Goal: Entertainment & Leisure: Consume media (video, audio)

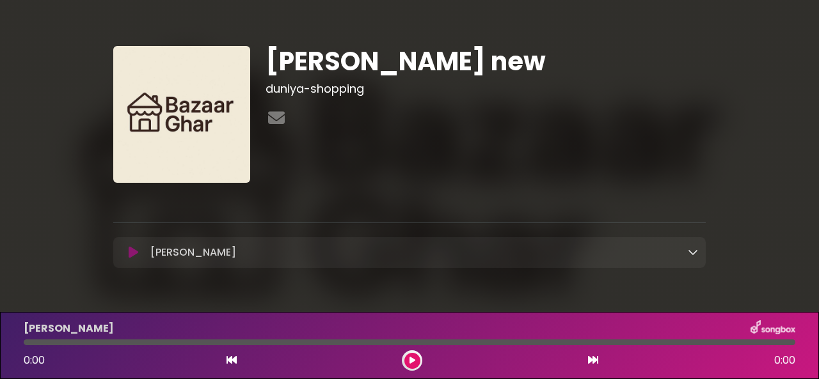
click at [406, 358] on button at bounding box center [412, 361] width 16 height 16
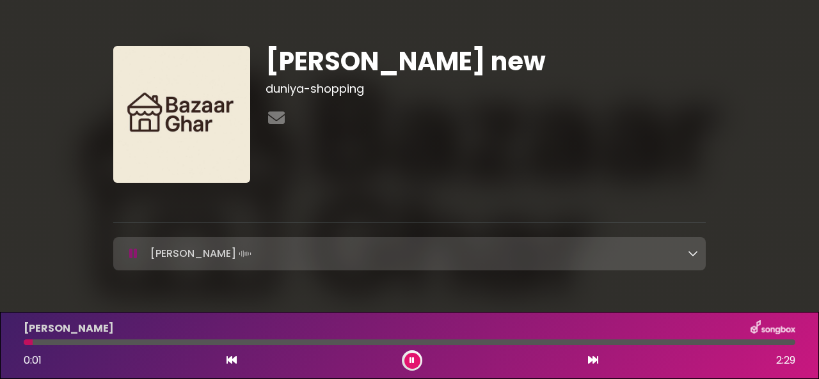
click at [406, 358] on button at bounding box center [412, 361] width 16 height 16
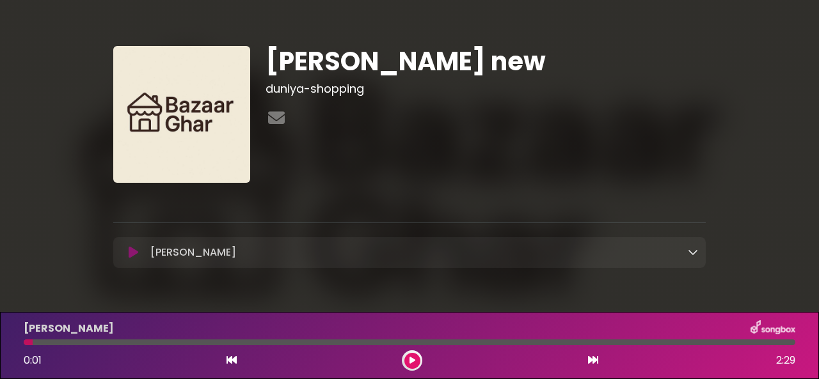
click at [16, 343] on div at bounding box center [409, 343] width 787 height 6
click at [21, 342] on div at bounding box center [409, 343] width 787 height 6
click at [22, 342] on div at bounding box center [409, 343] width 787 height 6
click at [33, 342] on div at bounding box center [410, 343] width 772 height 6
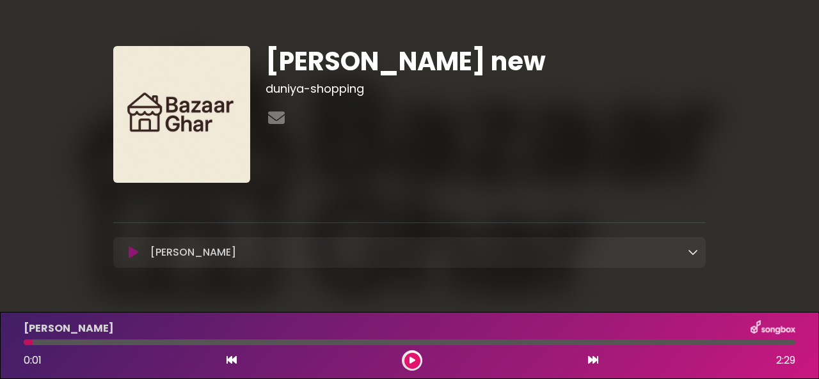
click at [33, 342] on div at bounding box center [410, 343] width 772 height 6
drag, startPoint x: 33, startPoint y: 342, endPoint x: 230, endPoint y: 364, distance: 198.4
click at [230, 364] on icon at bounding box center [232, 360] width 10 height 10
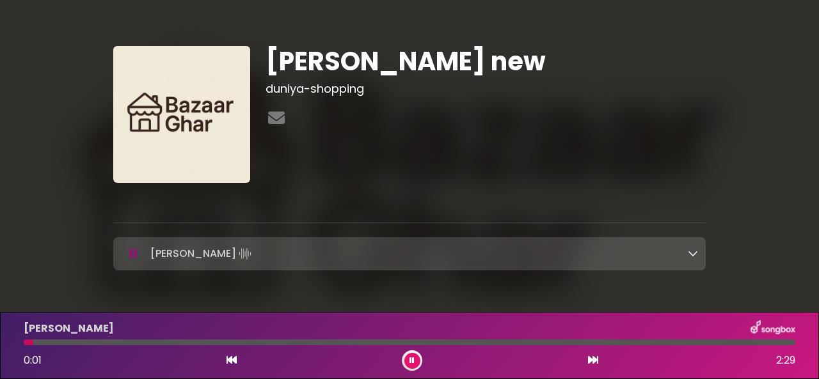
click at [230, 364] on icon at bounding box center [232, 360] width 10 height 10
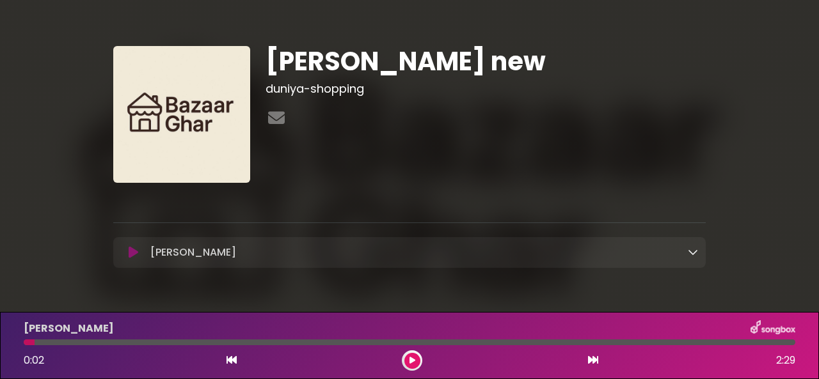
click at [230, 364] on icon at bounding box center [232, 360] width 10 height 10
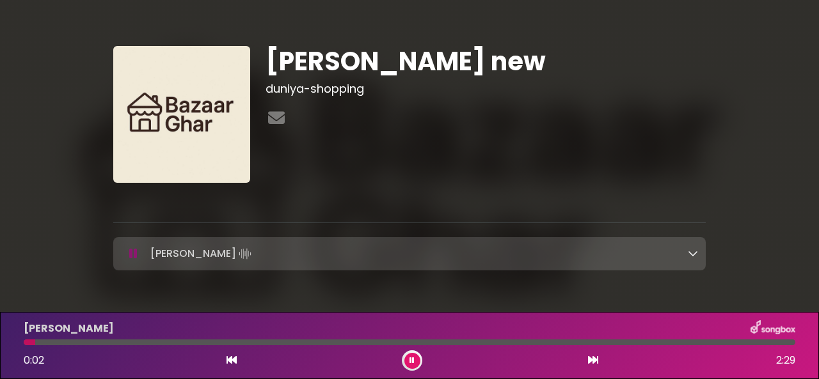
click at [230, 364] on icon at bounding box center [232, 360] width 10 height 10
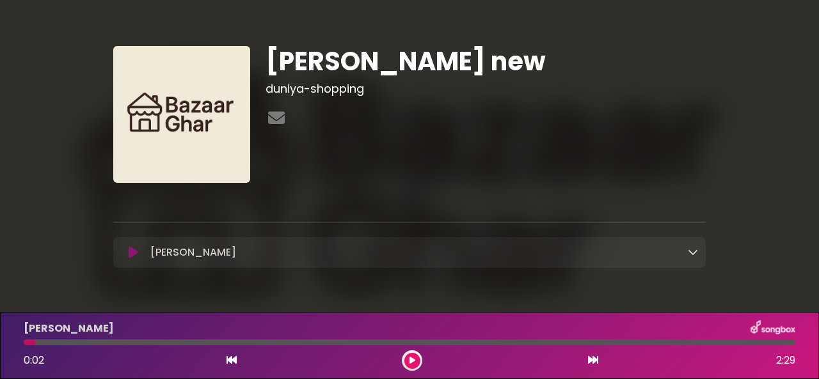
click at [230, 364] on icon at bounding box center [232, 360] width 10 height 10
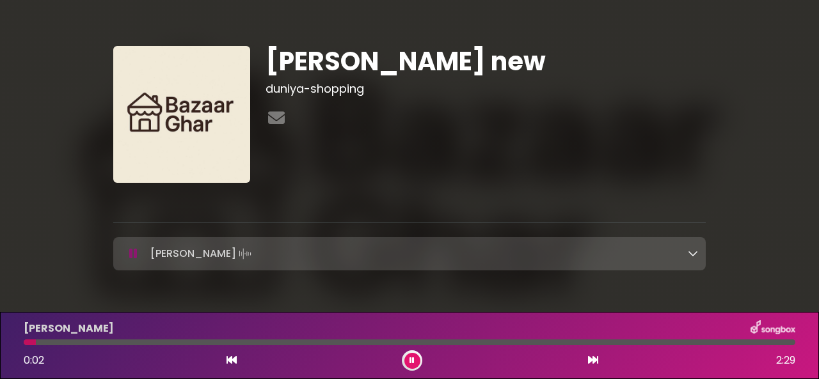
click at [230, 364] on icon at bounding box center [232, 360] width 10 height 10
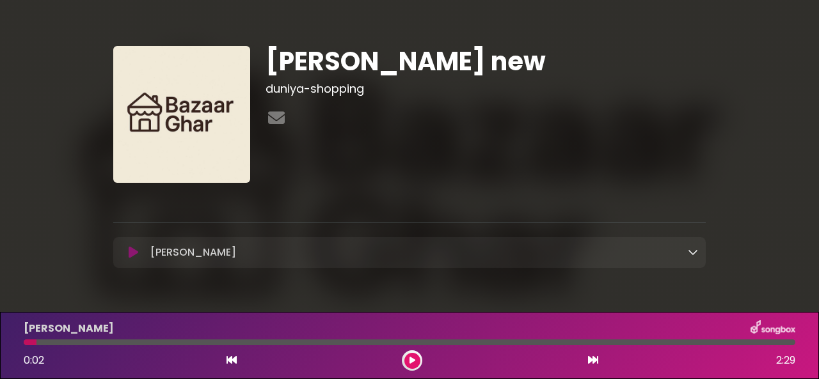
click at [230, 364] on icon at bounding box center [232, 360] width 10 height 10
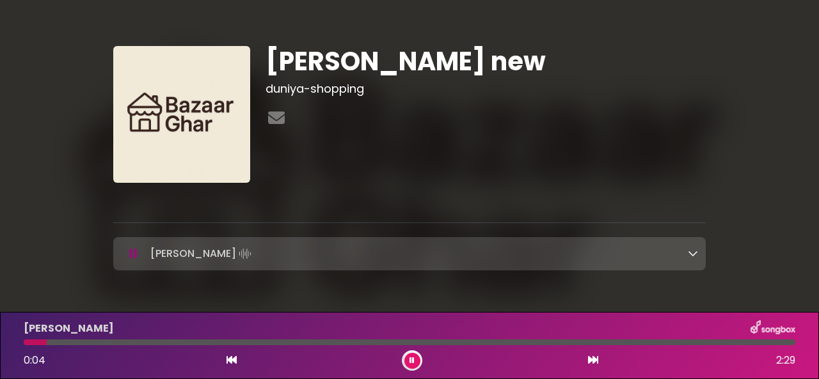
click at [591, 360] on icon at bounding box center [593, 360] width 10 height 10
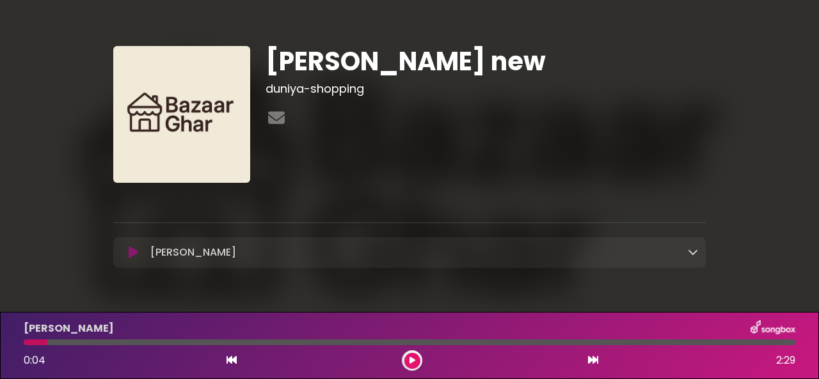
click at [591, 360] on icon at bounding box center [593, 360] width 10 height 10
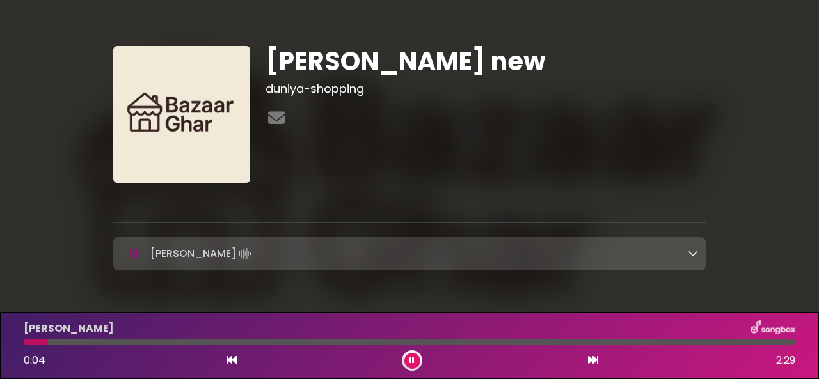
click at [591, 360] on icon at bounding box center [593, 360] width 10 height 10
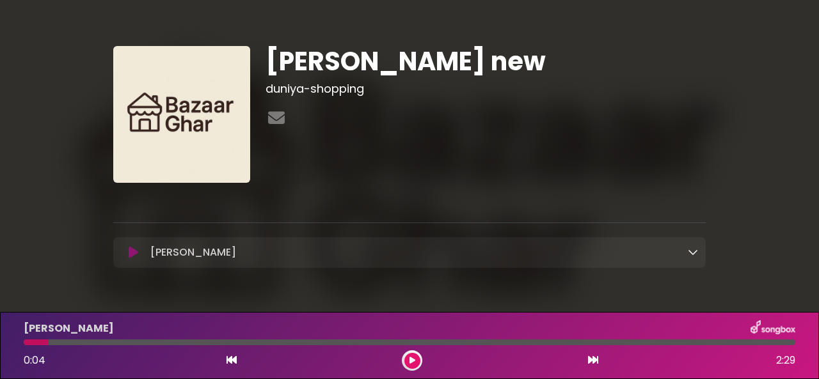
click at [591, 360] on icon at bounding box center [593, 360] width 10 height 10
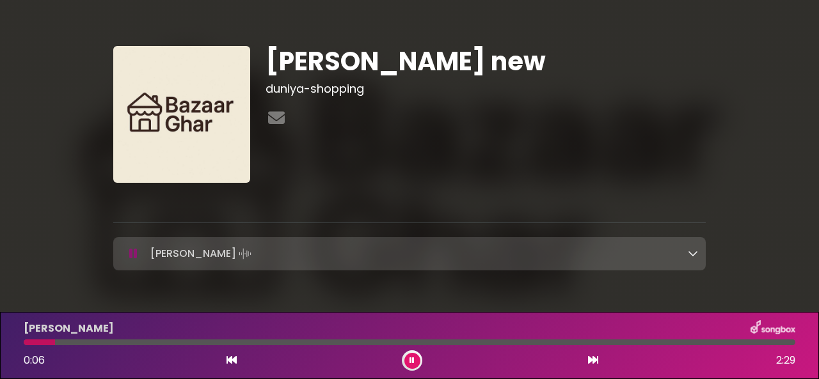
click at [587, 353] on button at bounding box center [593, 361] width 12 height 17
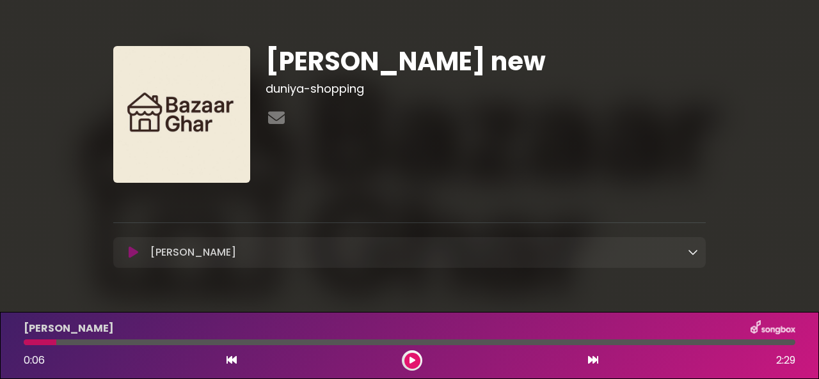
drag, startPoint x: 52, startPoint y: 342, endPoint x: 41, endPoint y: 342, distance: 11.5
click at [41, 342] on div at bounding box center [40, 343] width 33 height 6
drag, startPoint x: 41, startPoint y: 342, endPoint x: 29, endPoint y: 343, distance: 11.6
click at [29, 343] on div at bounding box center [40, 343] width 33 height 6
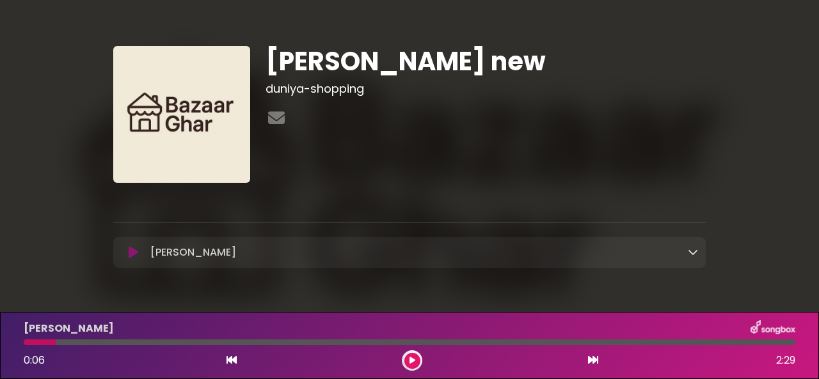
click at [29, 343] on div at bounding box center [40, 343] width 33 height 6
click at [416, 369] on div at bounding box center [412, 361] width 20 height 20
click at [411, 362] on icon at bounding box center [413, 361] width 6 height 8
